Goal: Download file/media

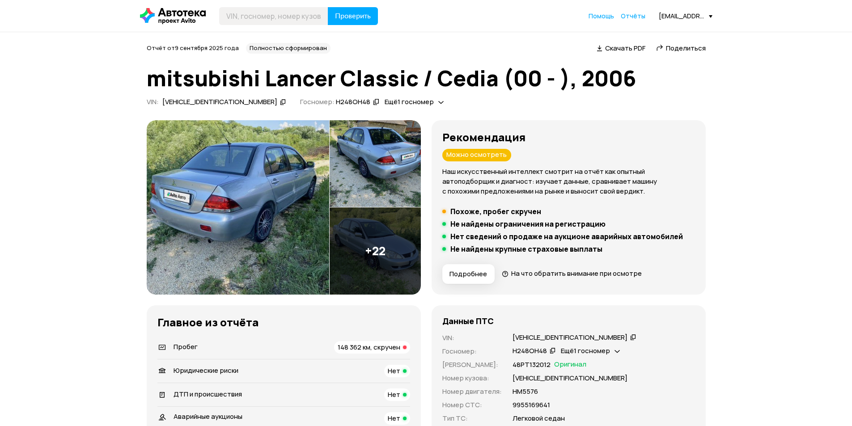
click at [631, 44] on span "Скачать PDF" at bounding box center [625, 47] width 40 height 9
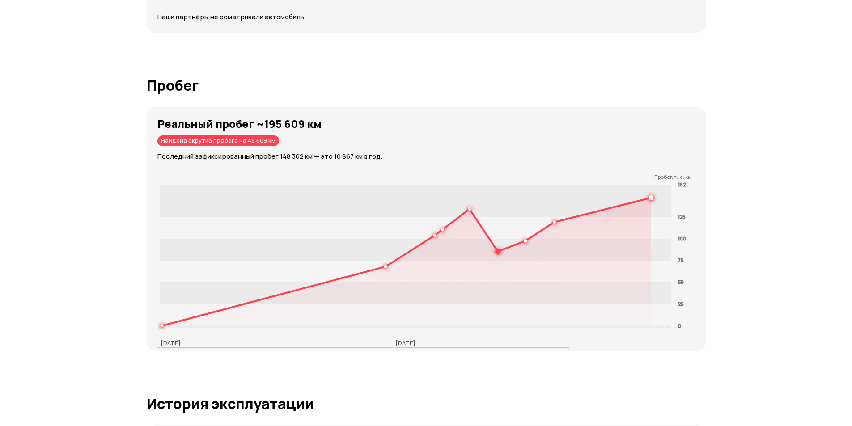
scroll to position [1207, 0]
